Goal: Navigation & Orientation: Find specific page/section

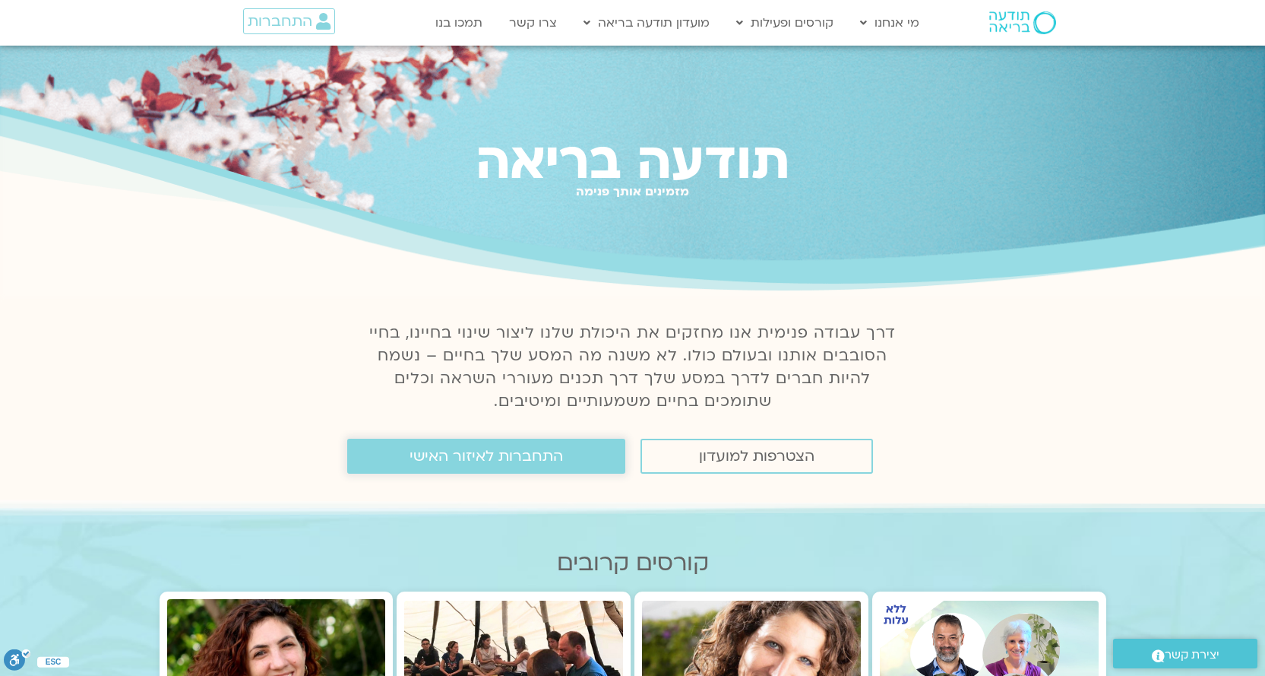
click at [574, 462] on link "התחברות לאיזור האישי" at bounding box center [486, 455] width 278 height 35
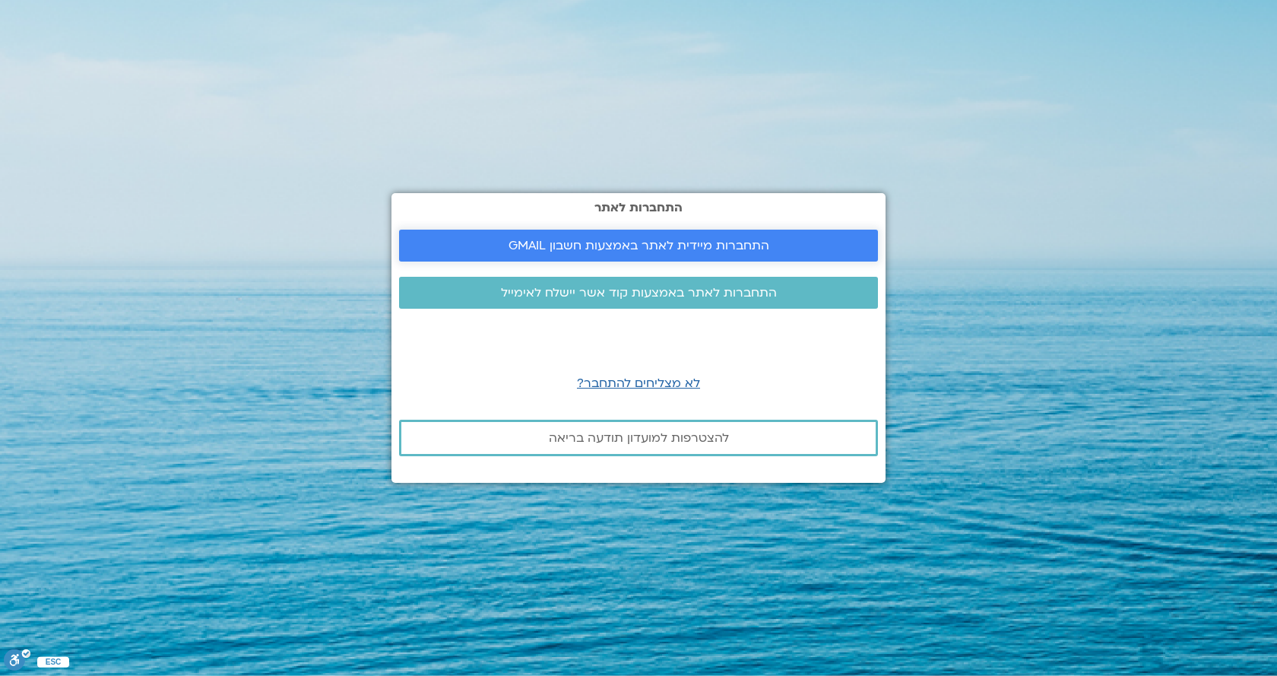
click at [692, 240] on span "התחברות מיידית לאתר באמצעות חשבון GMAIL" at bounding box center [638, 246] width 261 height 14
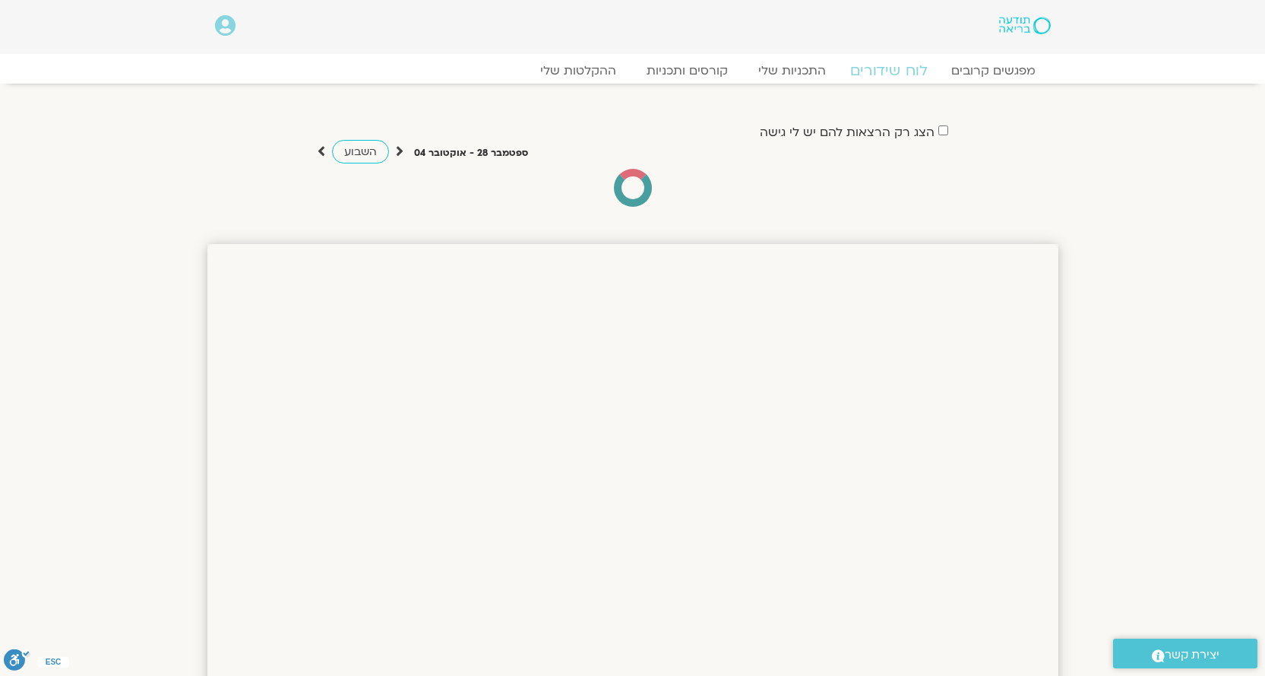
click at [876, 71] on link "לוח שידורים" at bounding box center [888, 71] width 114 height 18
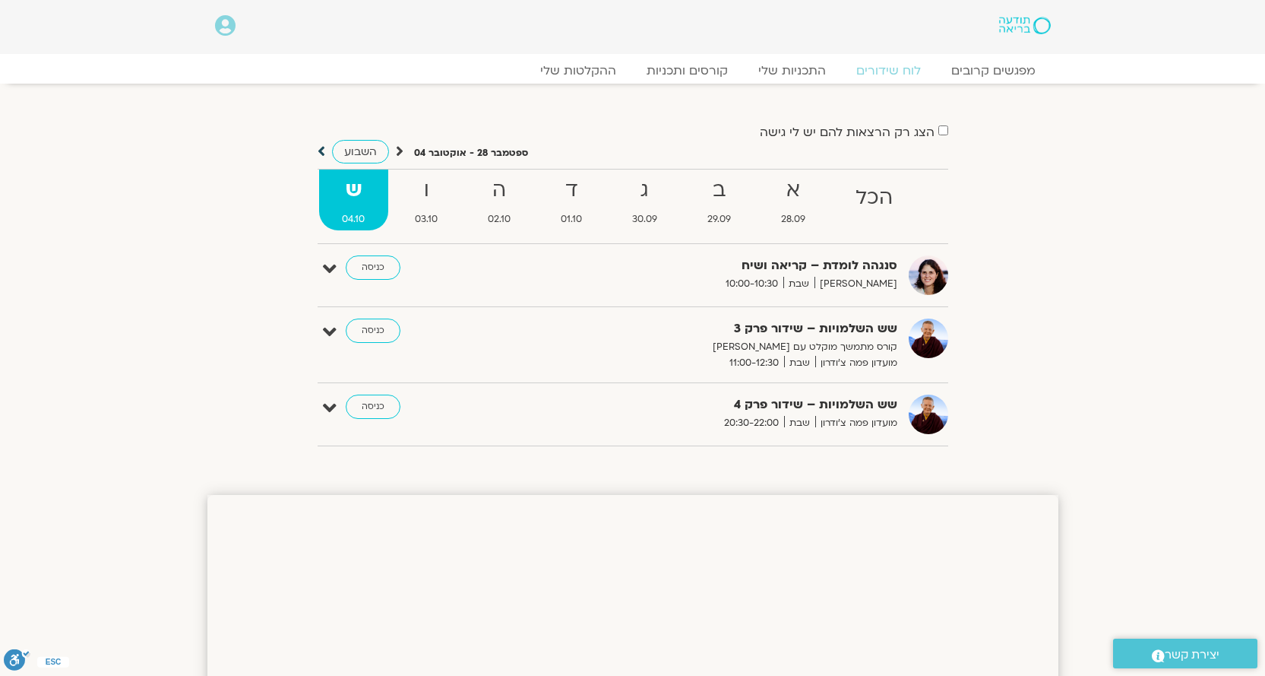
click at [319, 153] on icon at bounding box center [322, 151] width 8 height 15
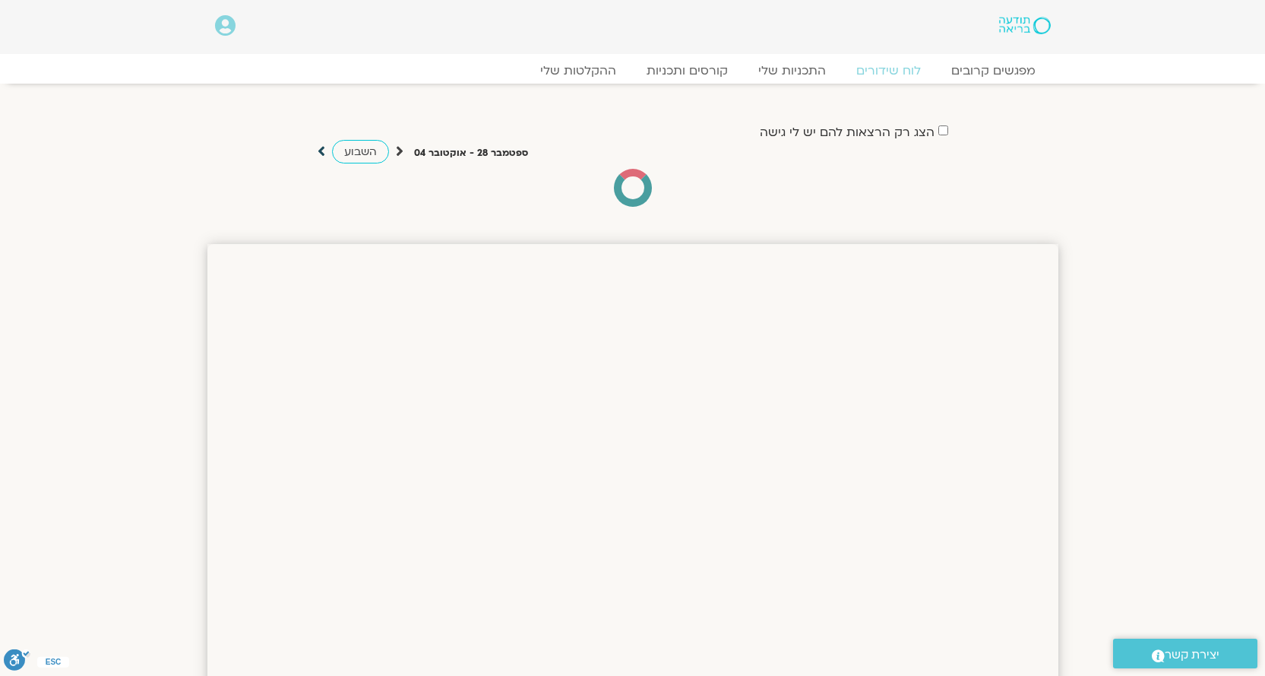
click at [321, 150] on icon at bounding box center [322, 151] width 8 height 15
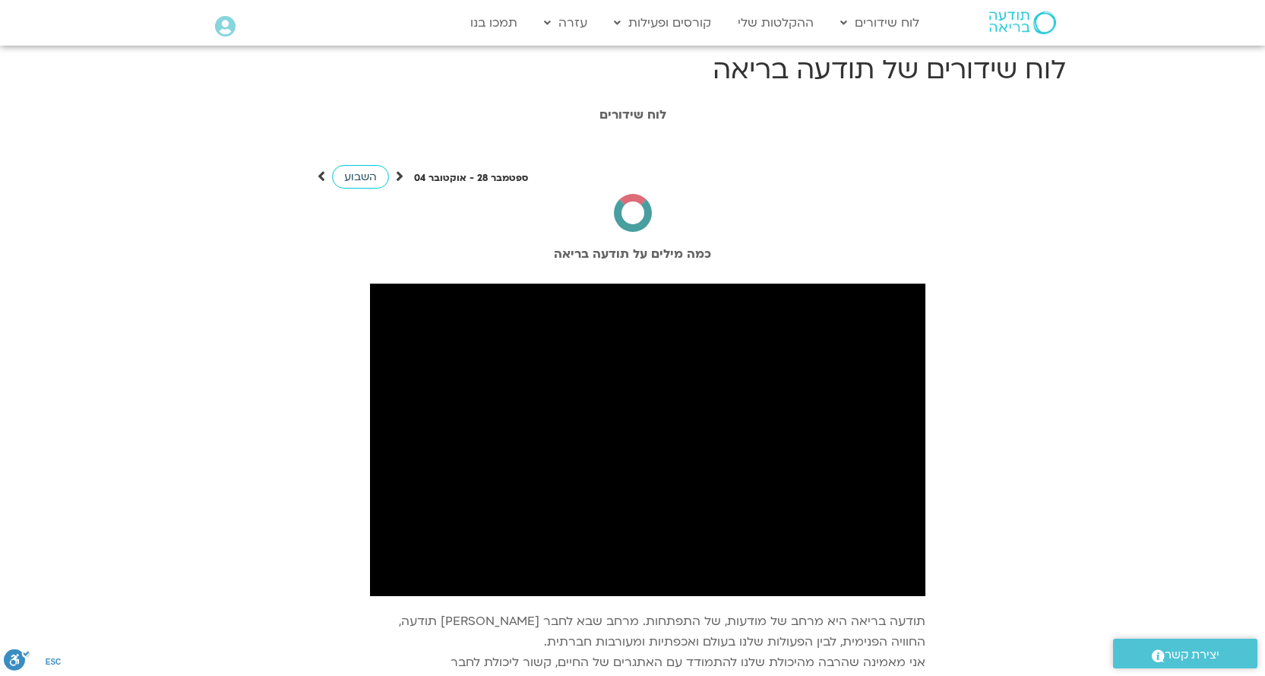
click at [356, 179] on span "השבוע" at bounding box center [360, 176] width 33 height 14
